Goal: Transaction & Acquisition: Download file/media

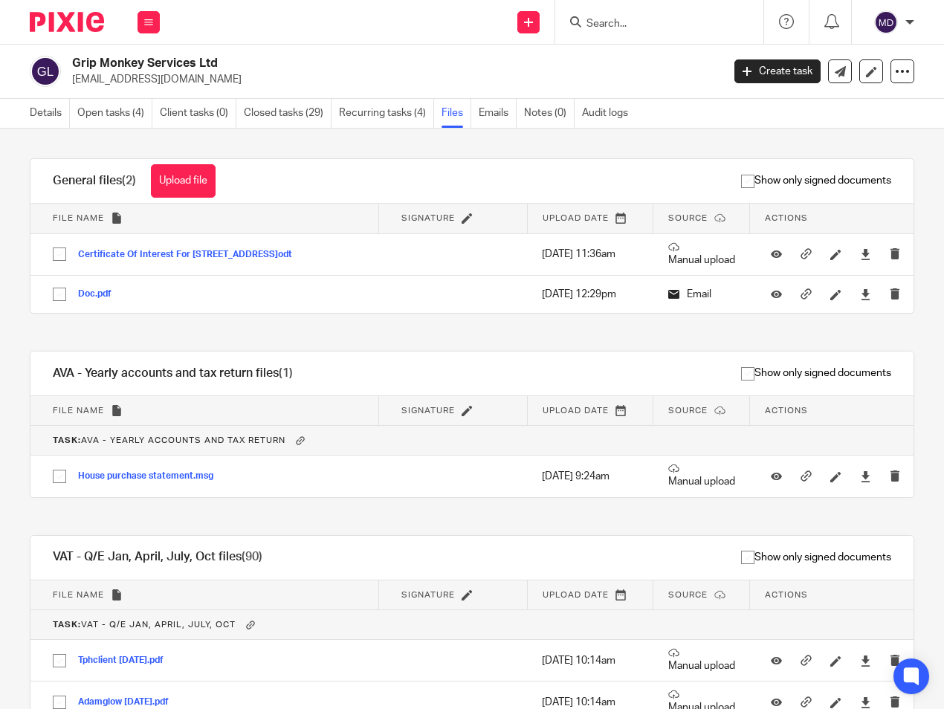
click at [675, 22] on input "Search" at bounding box center [652, 24] width 134 height 13
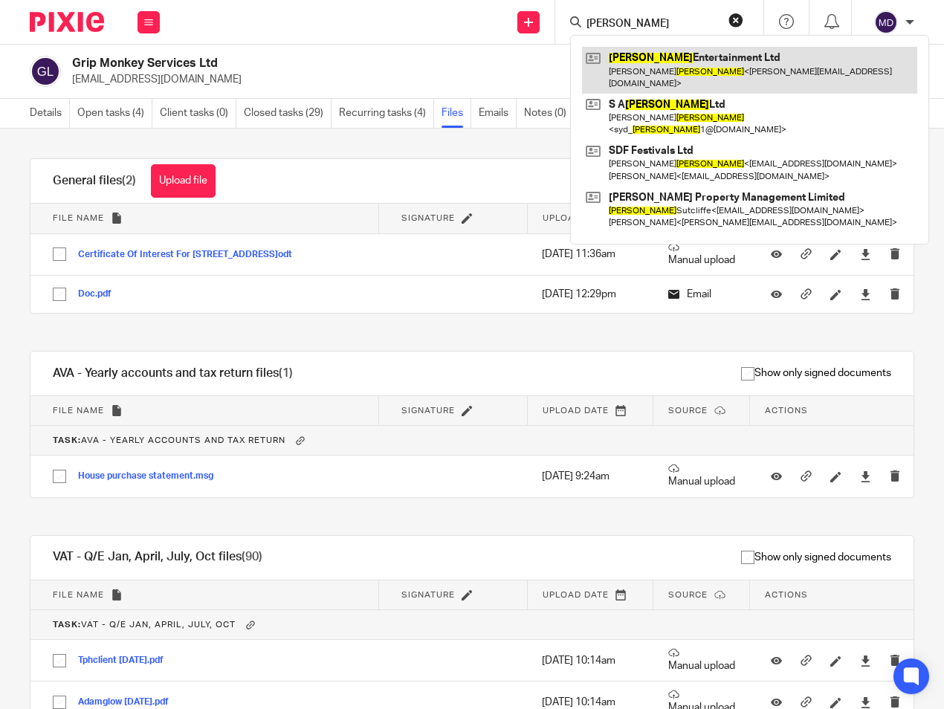
type input "edwards"
click at [662, 61] on link at bounding box center [749, 70] width 335 height 46
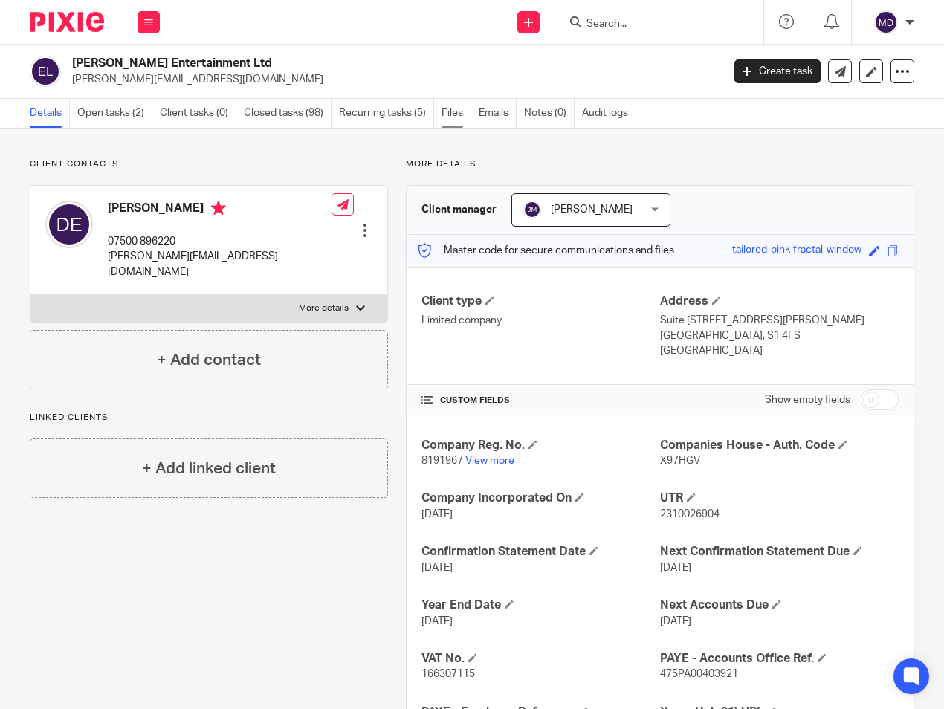
click at [460, 112] on link "Files" at bounding box center [457, 113] width 30 height 29
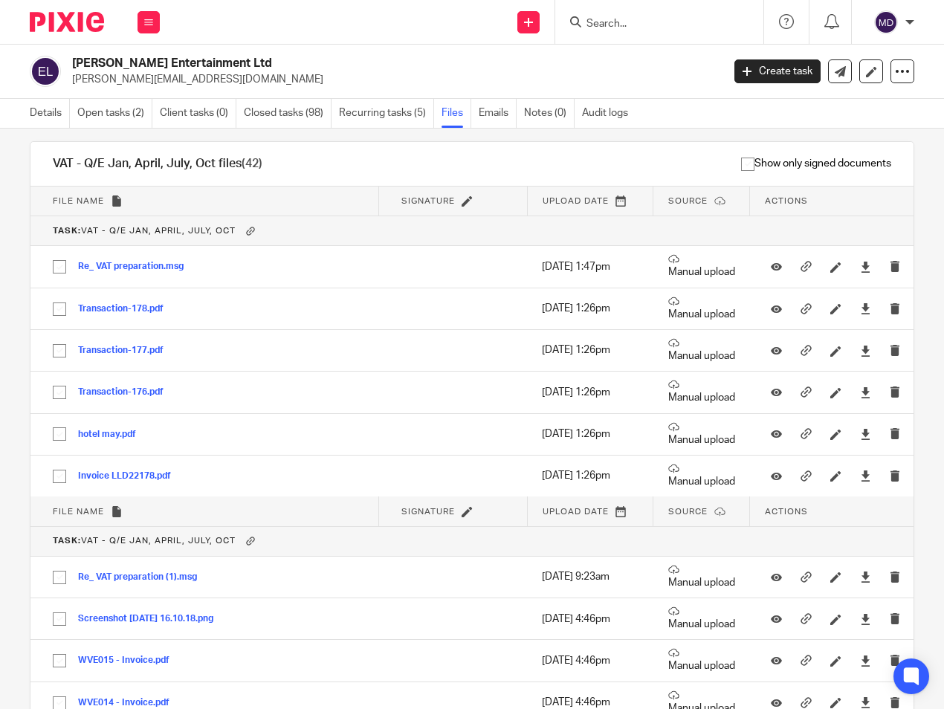
scroll to position [939, 0]
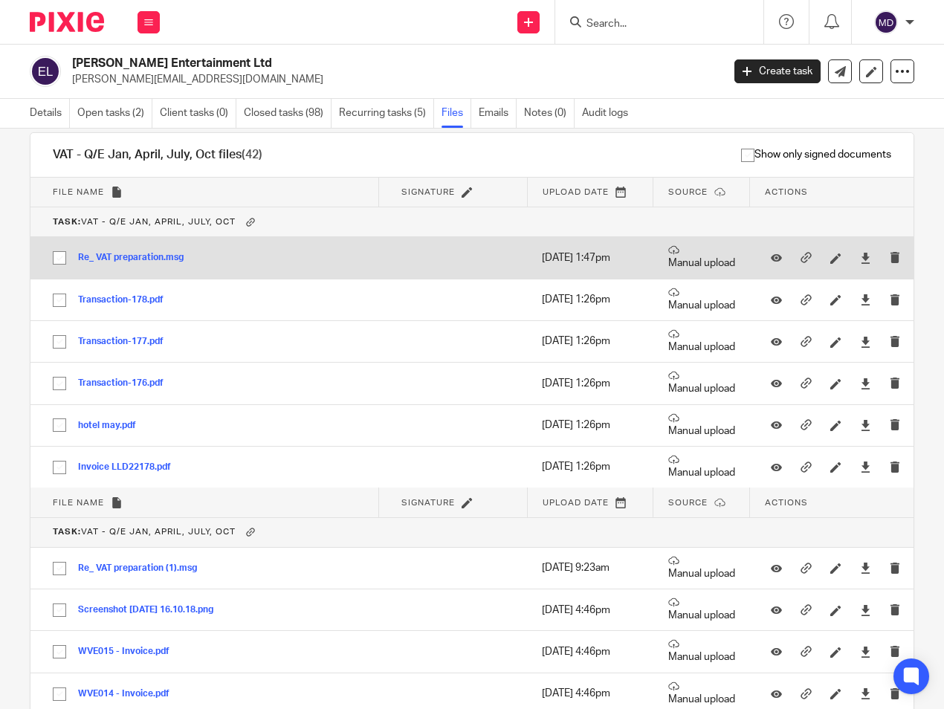
click at [56, 261] on input "checkbox" at bounding box center [59, 258] width 28 height 28
checkbox input "true"
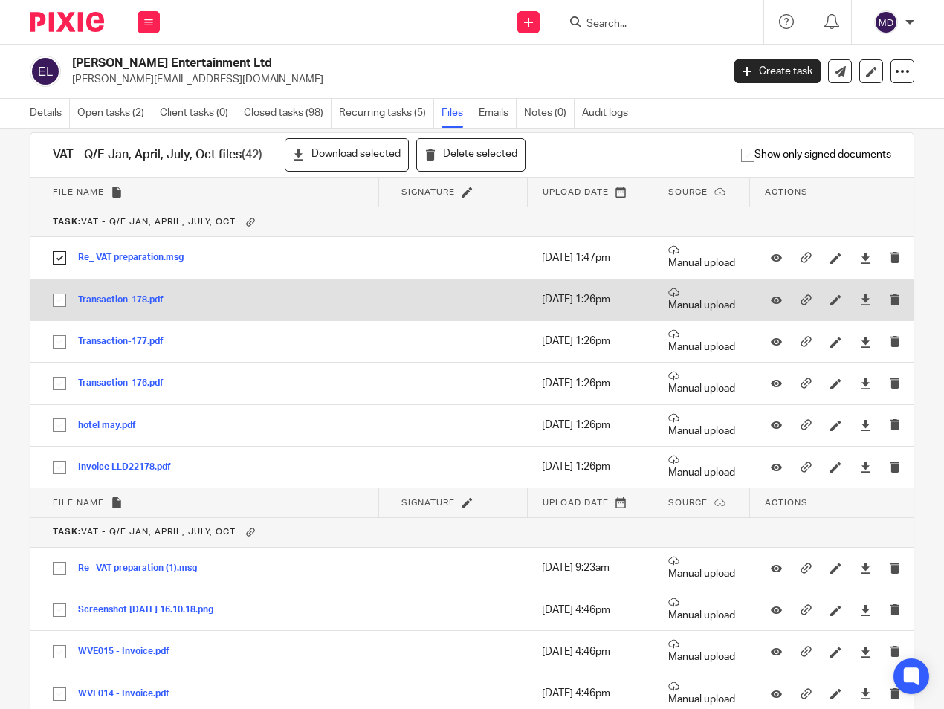
click at [62, 297] on input "checkbox" at bounding box center [59, 300] width 28 height 28
checkbox input "true"
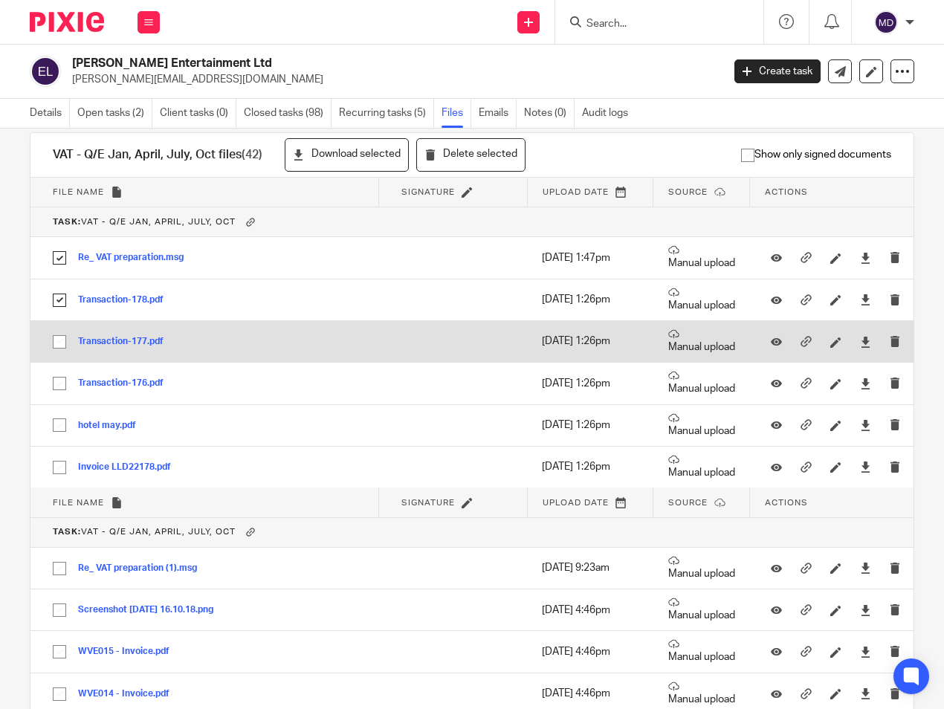
click at [57, 343] on input "checkbox" at bounding box center [59, 342] width 28 height 28
checkbox input "true"
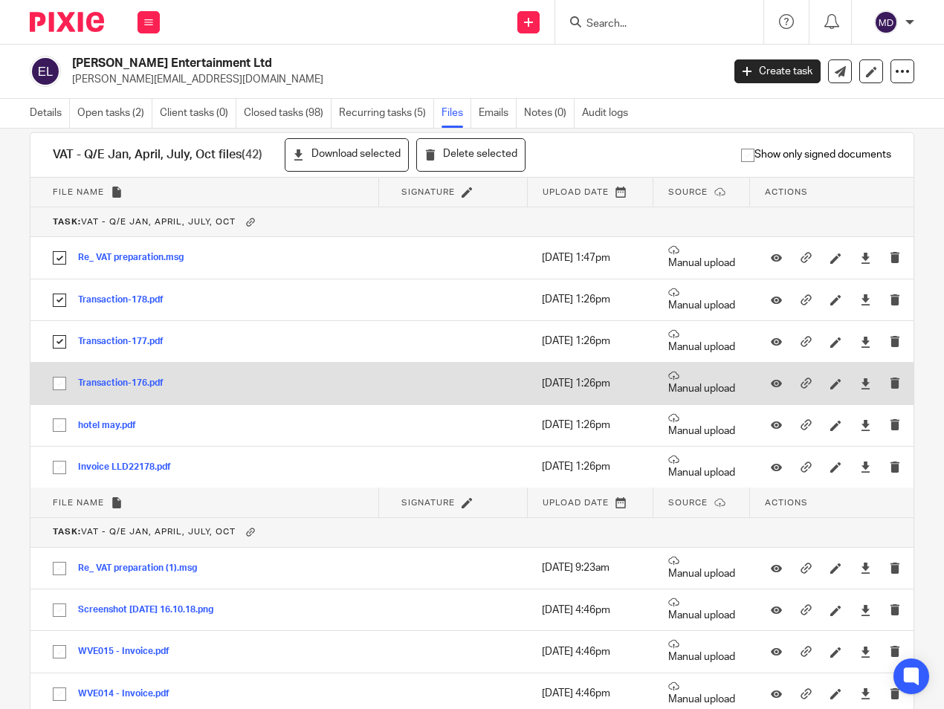
click at [61, 387] on input "checkbox" at bounding box center [59, 384] width 28 height 28
checkbox input "true"
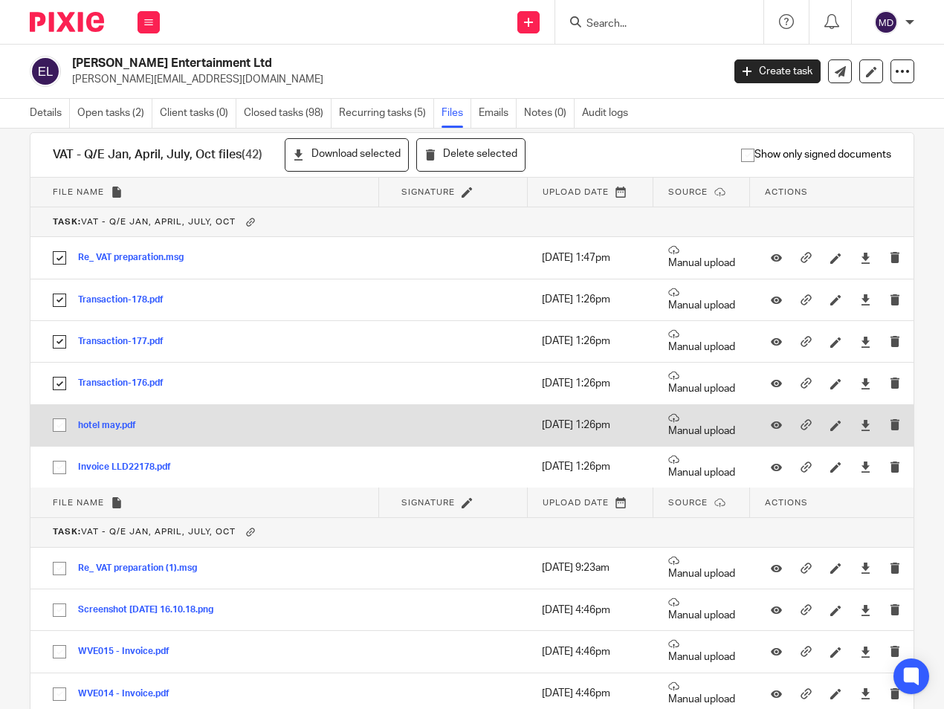
click at [54, 427] on input "checkbox" at bounding box center [59, 425] width 28 height 28
checkbox input "true"
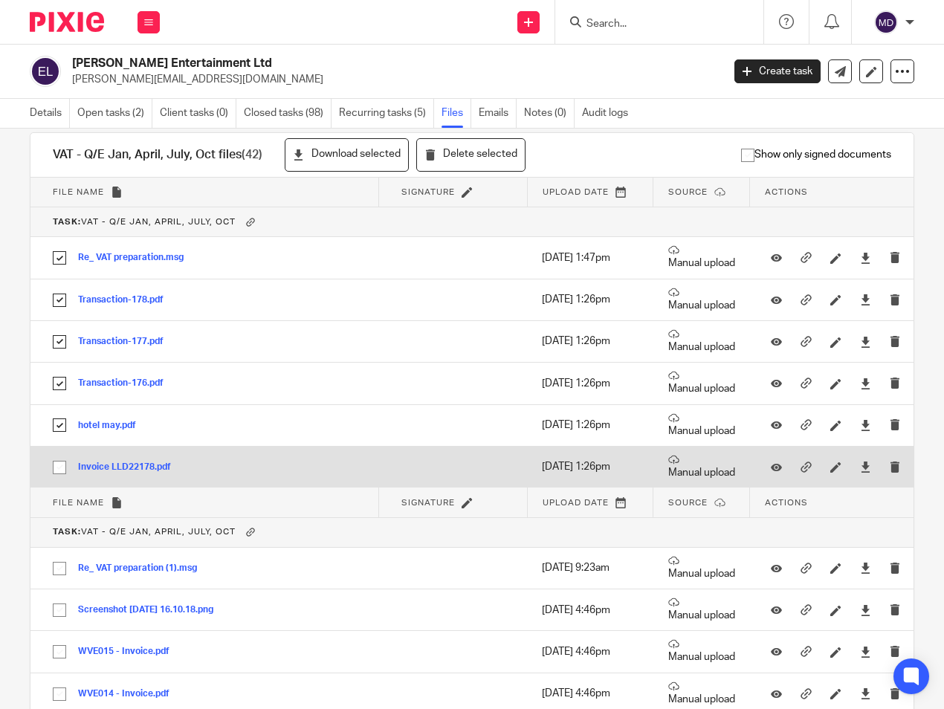
click at [62, 464] on input "checkbox" at bounding box center [59, 468] width 28 height 28
checkbox input "true"
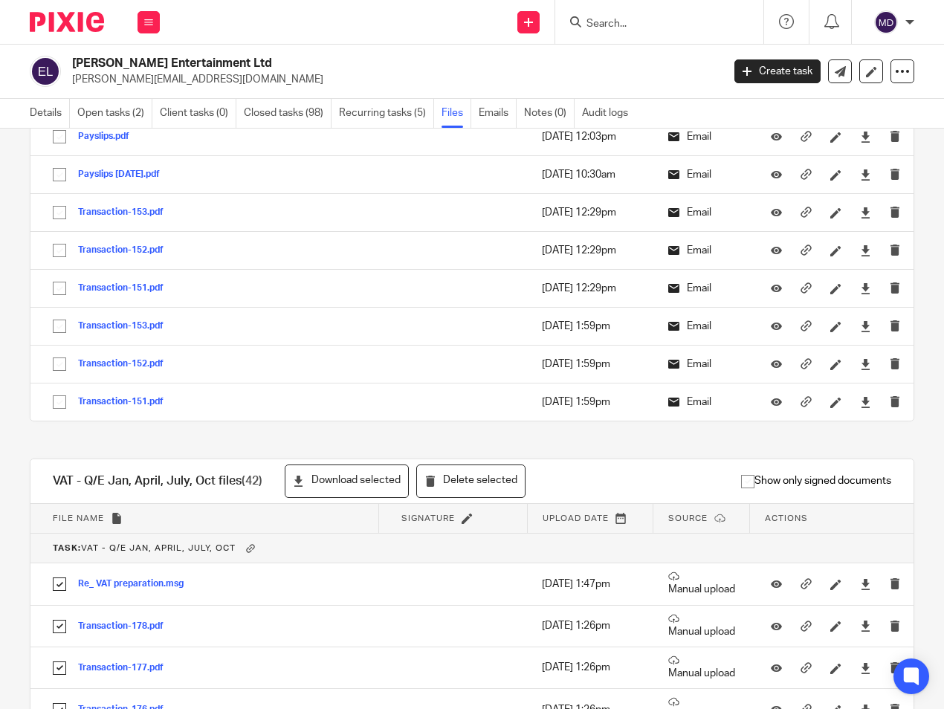
scroll to position [694, 0]
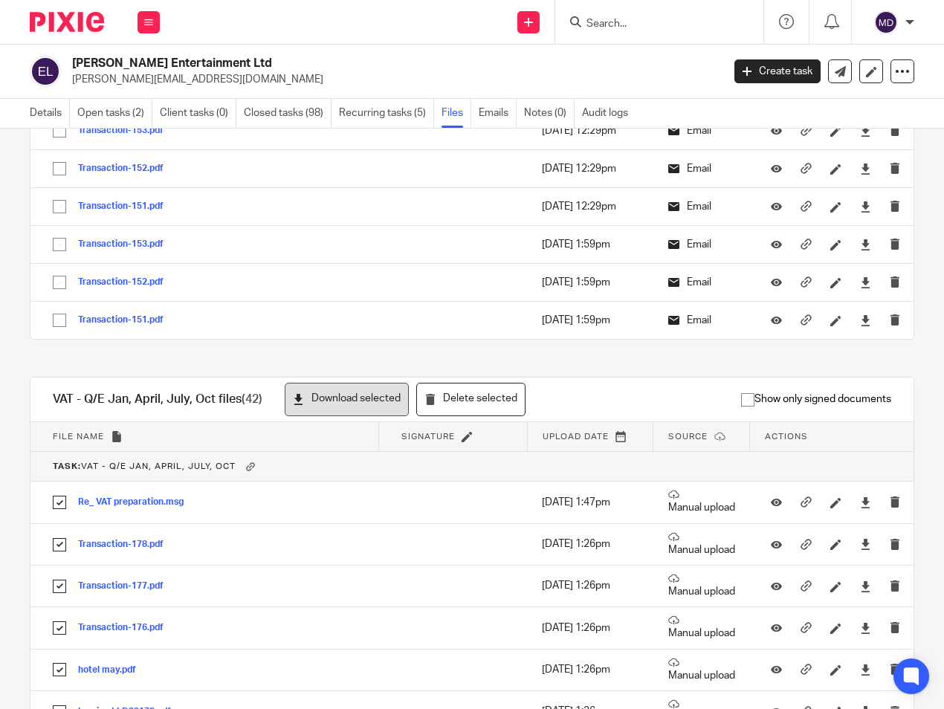
click at [334, 396] on button "Download selected" at bounding box center [347, 399] width 124 height 33
